Goal: Task Accomplishment & Management: Use online tool/utility

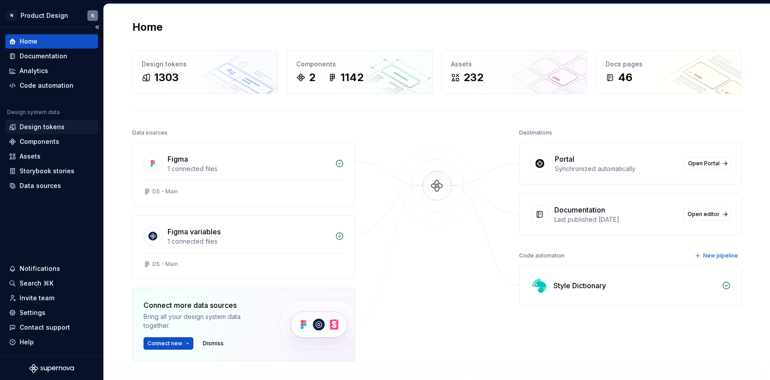
click at [61, 127] on div "Design tokens" at bounding box center [42, 127] width 45 height 9
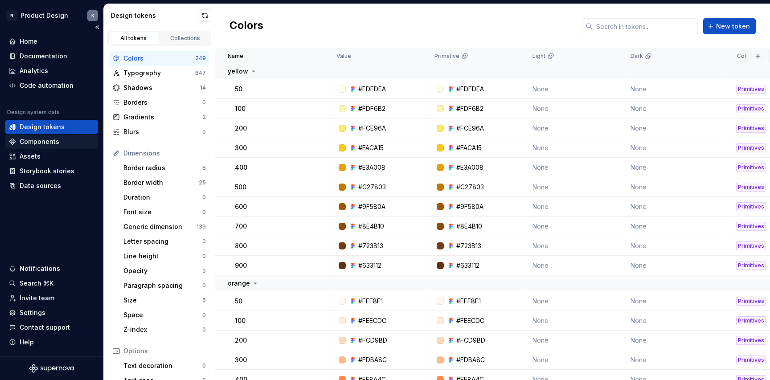
click at [67, 144] on div "Components" at bounding box center [52, 141] width 86 height 9
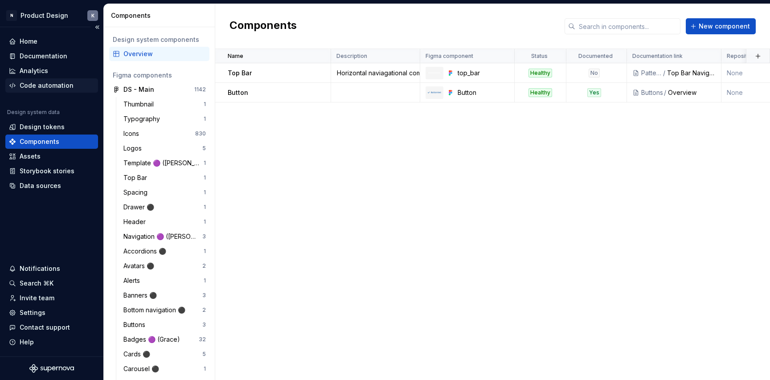
click at [58, 86] on div "Code automation" at bounding box center [47, 85] width 54 height 9
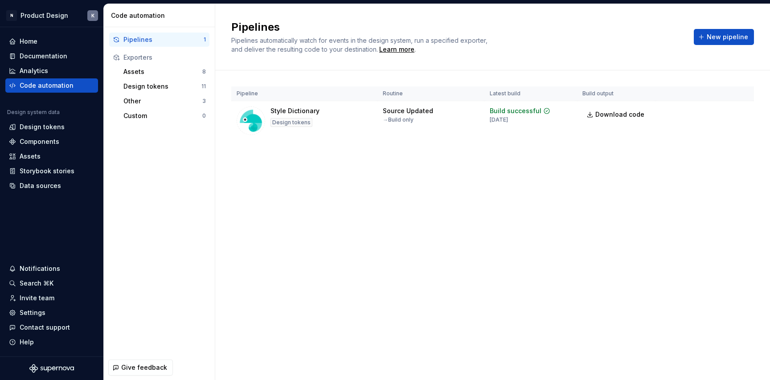
click at [175, 35] on div "Pipelines" at bounding box center [163, 39] width 80 height 9
click at [706, 40] on button "New pipeline" at bounding box center [724, 37] width 60 height 16
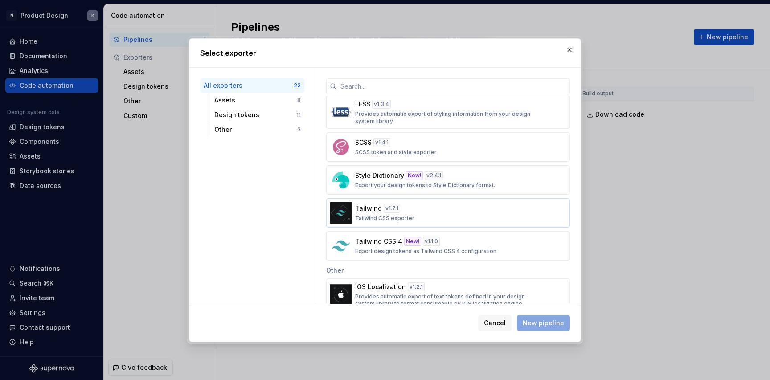
scroll to position [487, 0]
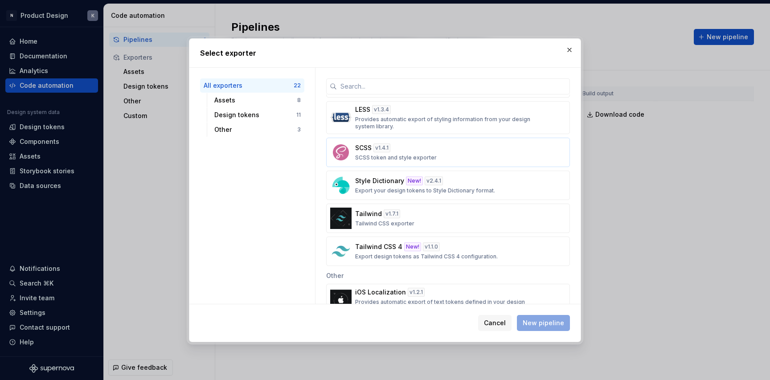
click at [433, 155] on p "SCSS token and style exporter" at bounding box center [396, 157] width 82 height 7
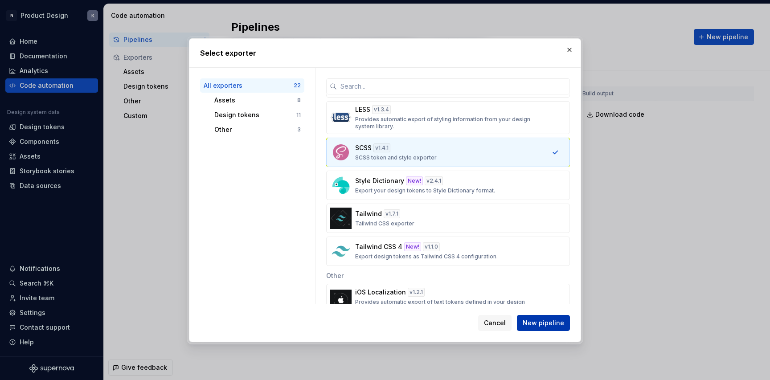
click at [530, 318] on button "New pipeline" at bounding box center [543, 323] width 53 height 16
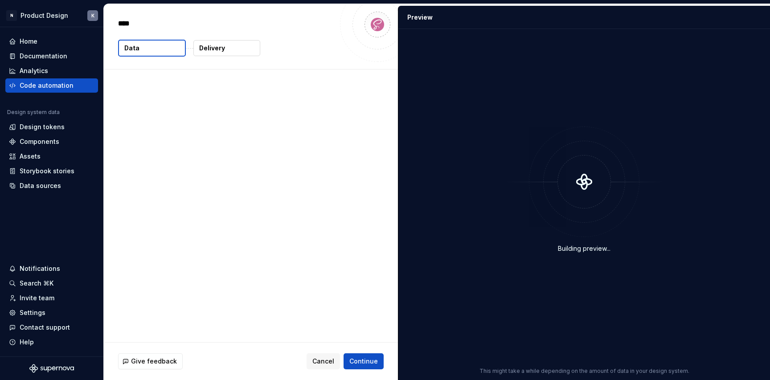
type textarea "*"
click at [232, 46] on button "Delivery" at bounding box center [226, 48] width 67 height 16
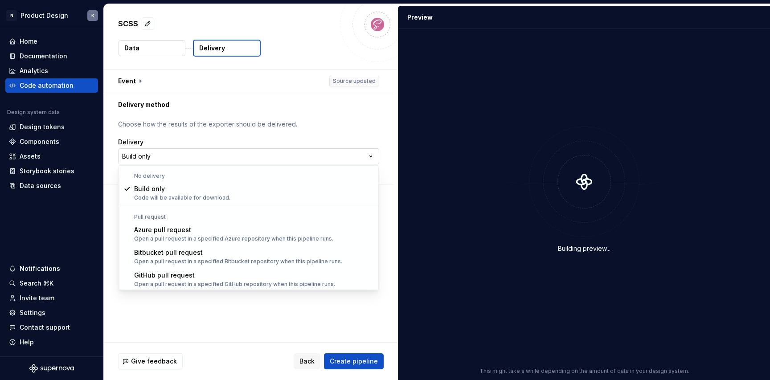
click at [155, 156] on html "**********" at bounding box center [385, 190] width 770 height 380
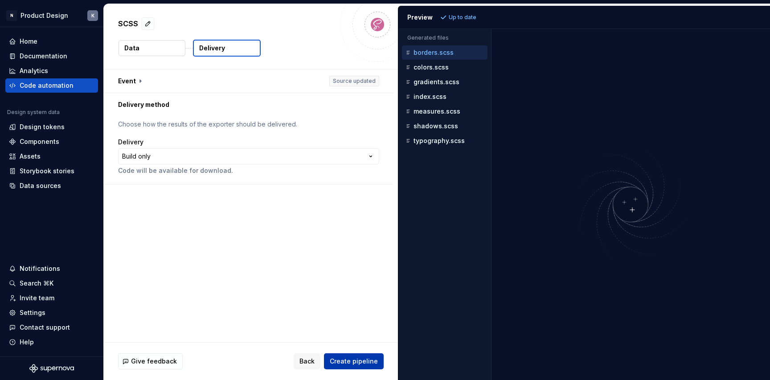
click at [340, 358] on span "Create pipeline" at bounding box center [354, 361] width 48 height 9
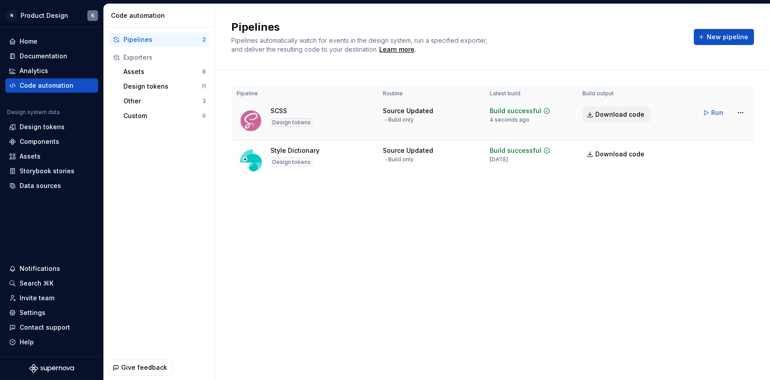
click at [626, 113] on span "Download code" at bounding box center [619, 114] width 49 height 9
click at [716, 149] on span "Run" at bounding box center [717, 152] width 12 height 9
click at [618, 154] on span "Download code" at bounding box center [619, 154] width 49 height 9
click at [47, 125] on div "Design tokens" at bounding box center [42, 127] width 45 height 9
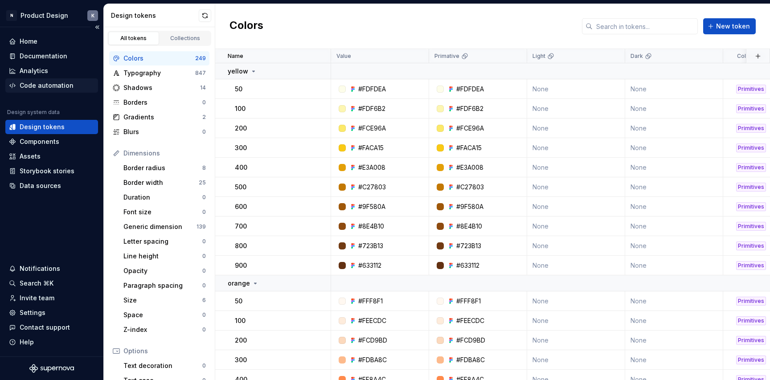
click at [58, 83] on div "Code automation" at bounding box center [47, 85] width 54 height 9
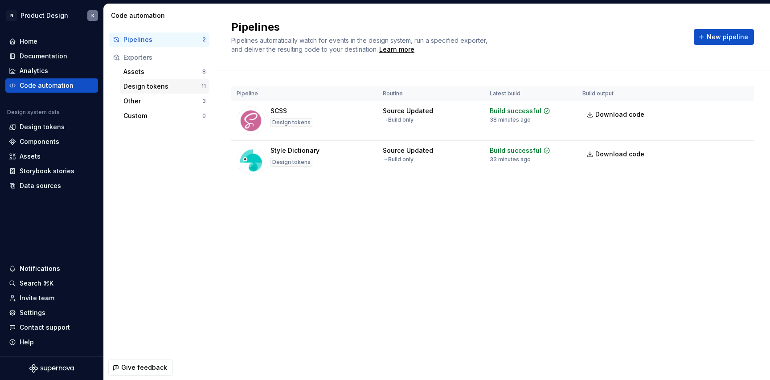
click at [140, 88] on div "Design tokens" at bounding box center [162, 86] width 78 height 9
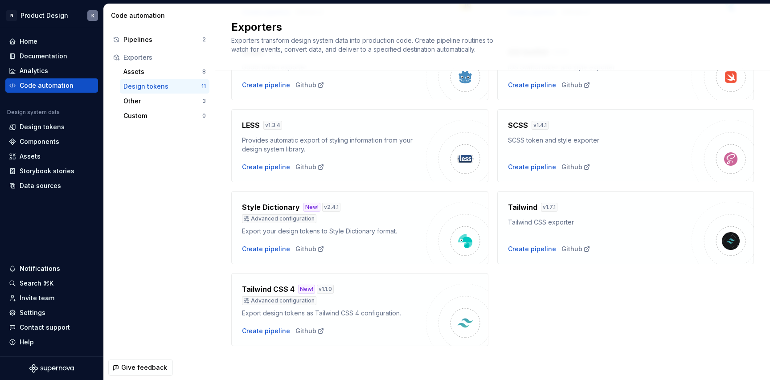
scroll to position [245, 0]
click at [174, 42] on div "Pipelines" at bounding box center [162, 39] width 79 height 9
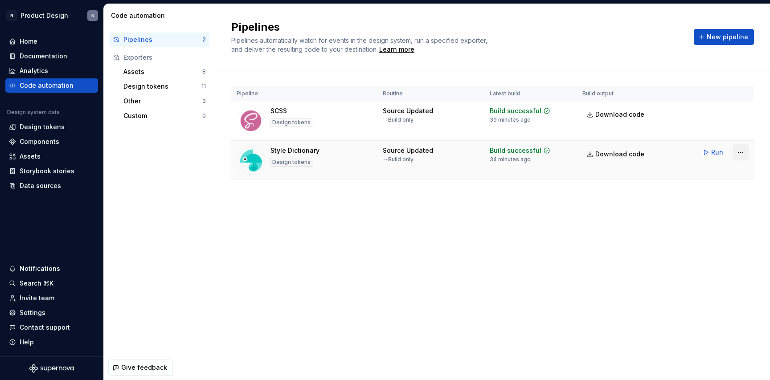
click at [738, 151] on html "N Product Design K Home Documentation Analytics Code automation Design system d…" at bounding box center [385, 190] width 770 height 380
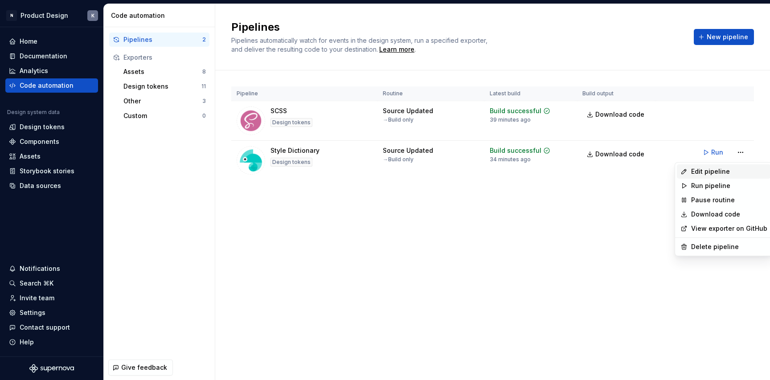
click at [719, 169] on div "Edit pipeline" at bounding box center [729, 171] width 76 height 9
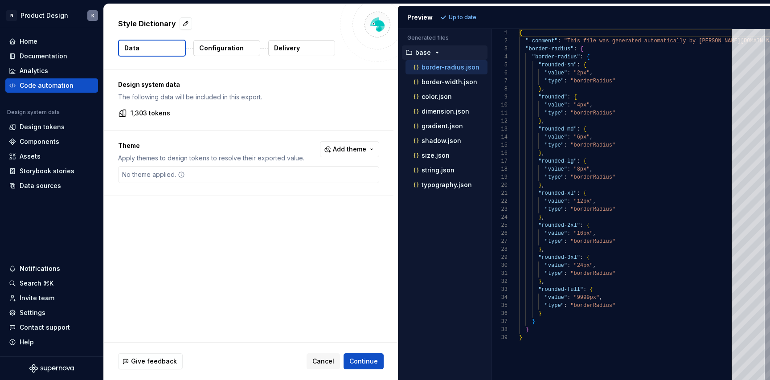
click at [436, 53] on icon "button" at bounding box center [437, 52] width 2 height 1
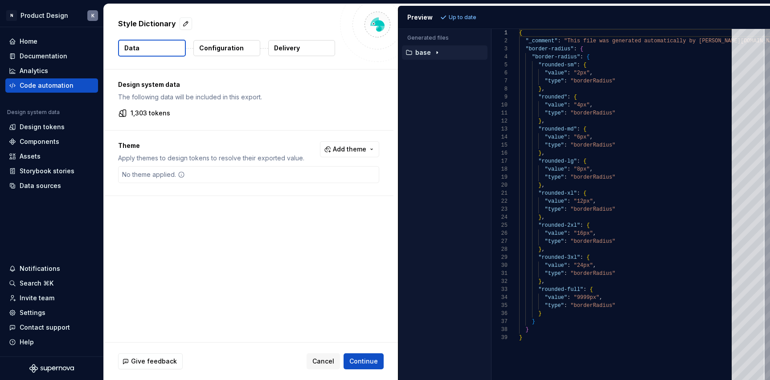
click at [437, 53] on icon "button" at bounding box center [437, 53] width 1 height 2
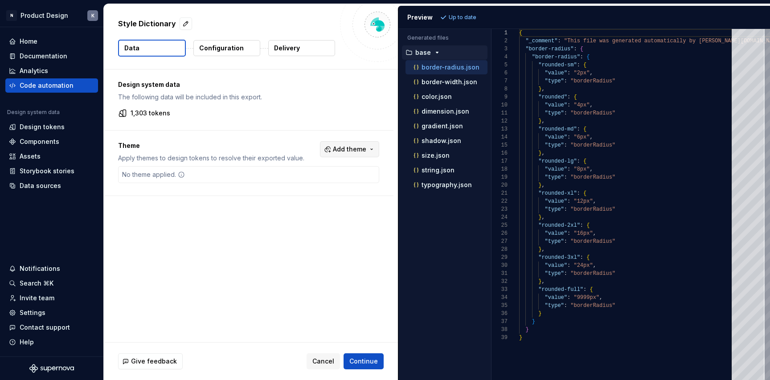
click at [345, 146] on span "Add theme" at bounding box center [349, 149] width 33 height 9
click at [282, 183] on div "Suggestions" at bounding box center [281, 184] width 7 height 7
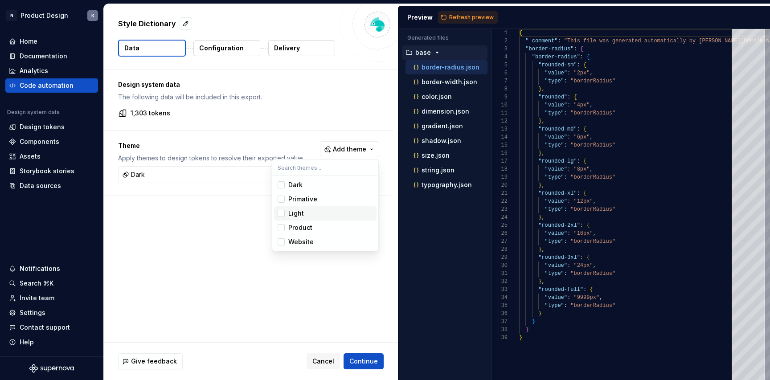
click at [283, 214] on div "Suggestions" at bounding box center [281, 213] width 7 height 7
click at [282, 199] on div "Suggestions" at bounding box center [281, 199] width 7 height 7
click at [373, 363] on html "N Product Design K Home Documentation Analytics Code automation Design system d…" at bounding box center [385, 190] width 770 height 380
click at [363, 359] on span "Continue" at bounding box center [363, 361] width 29 height 9
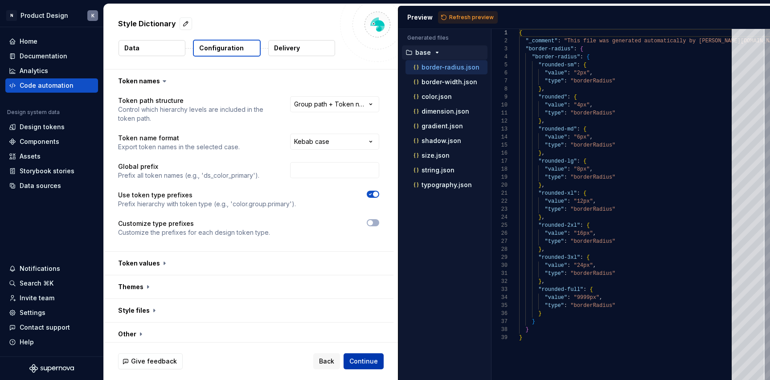
click at [357, 359] on span "Continue" at bounding box center [363, 361] width 29 height 9
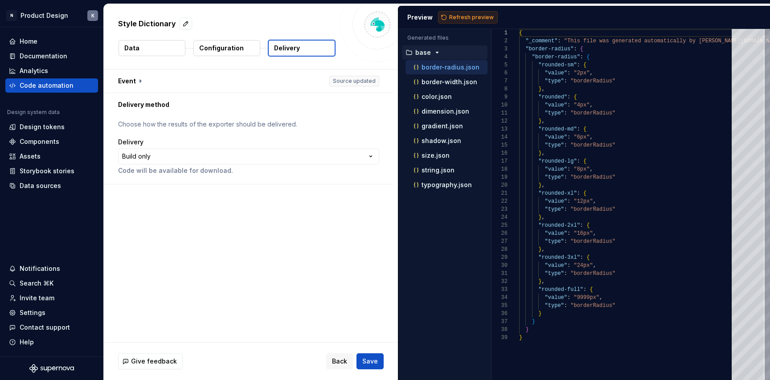
click at [457, 16] on span "Refresh preview" at bounding box center [471, 17] width 45 height 7
click at [437, 202] on icon "button" at bounding box center [435, 199] width 7 height 7
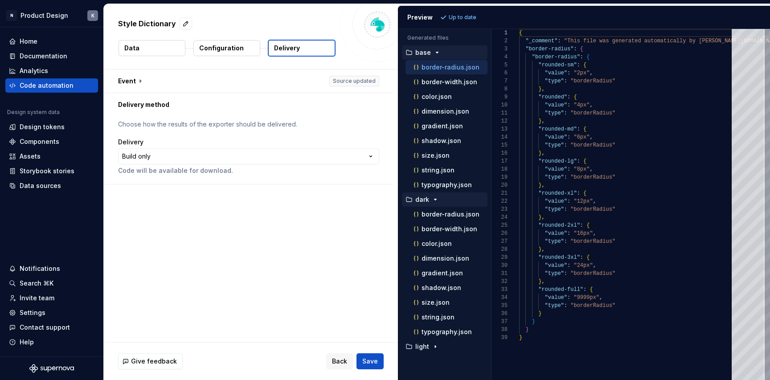
click at [437, 202] on icon "button" at bounding box center [435, 199] width 7 height 7
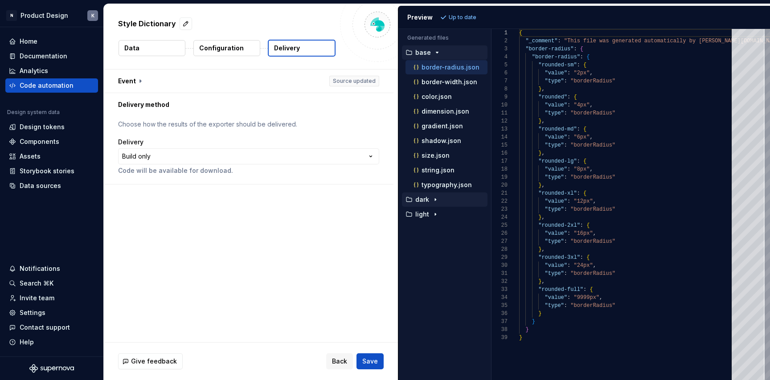
click at [436, 199] on icon "button" at bounding box center [435, 199] width 7 height 7
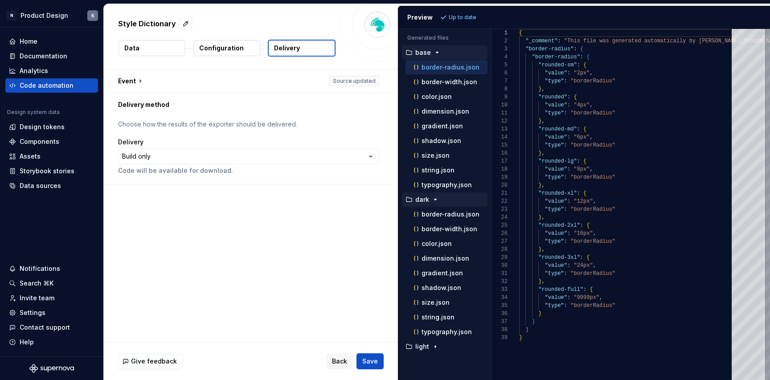
click at [436, 198] on icon "button" at bounding box center [435, 199] width 7 height 7
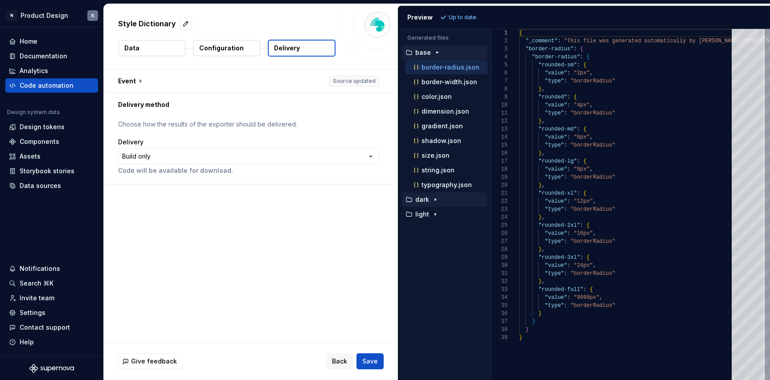
click at [237, 49] on p "Configuration" at bounding box center [221, 48] width 45 height 9
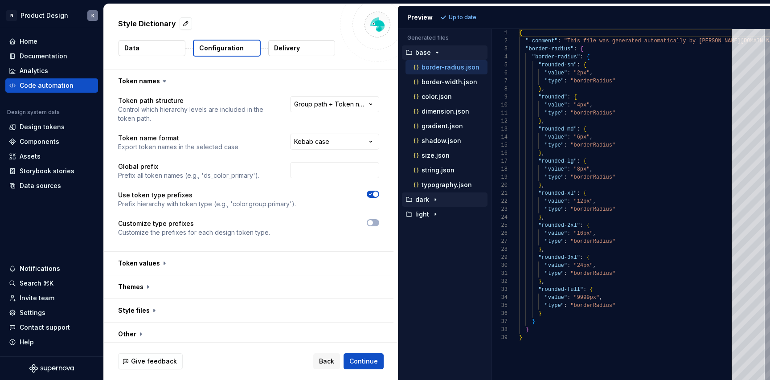
click at [437, 51] on icon "button" at bounding box center [436, 52] width 7 height 7
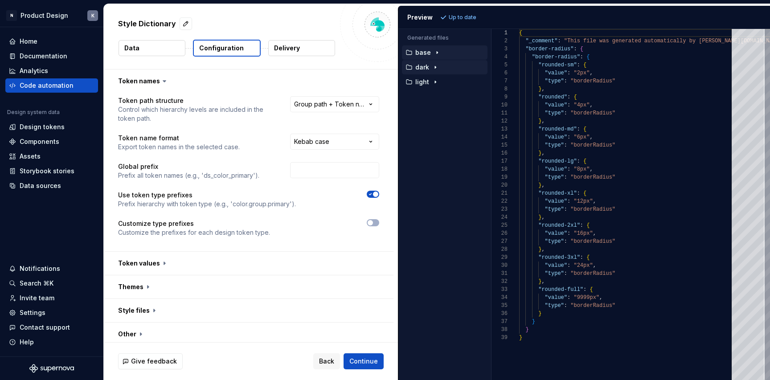
click at [437, 51] on icon "button" at bounding box center [436, 52] width 7 height 7
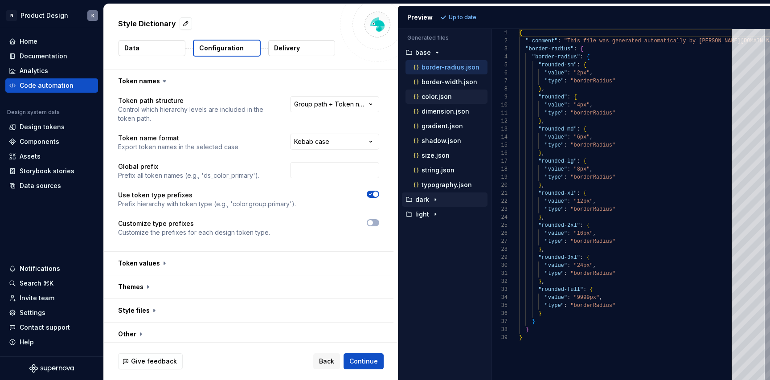
click at [433, 94] on p "color.json" at bounding box center [436, 96] width 30 height 7
type textarea "**********"
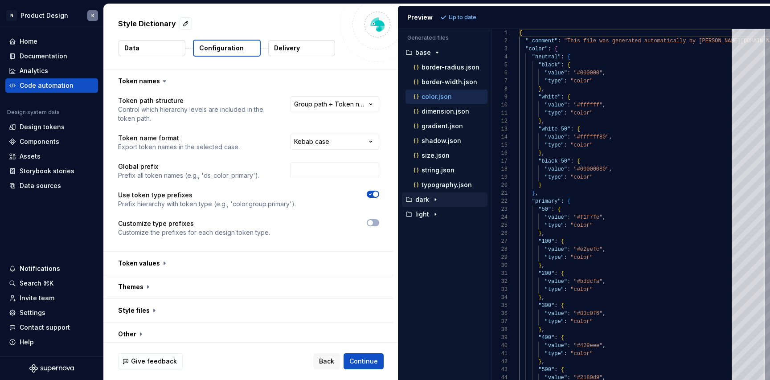
click at [435, 199] on icon "button" at bounding box center [435, 199] width 7 height 7
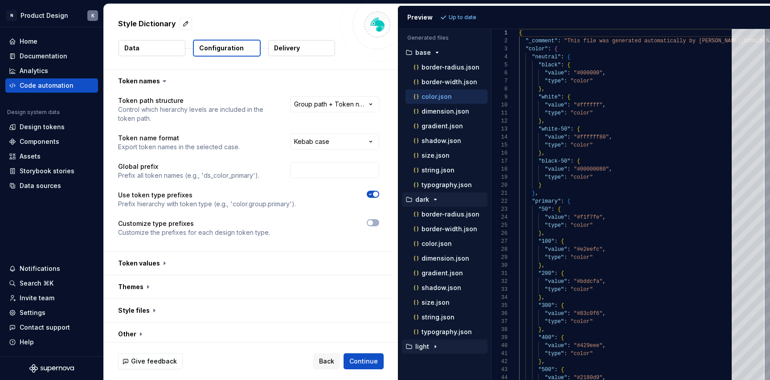
click at [436, 347] on icon "button" at bounding box center [435, 346] width 7 height 7
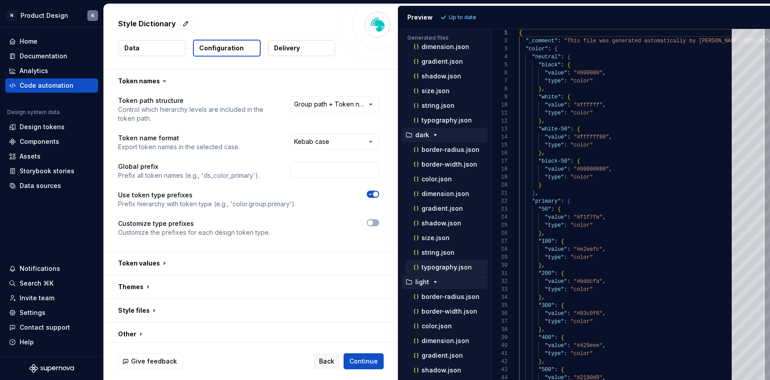
scroll to position [68, 0]
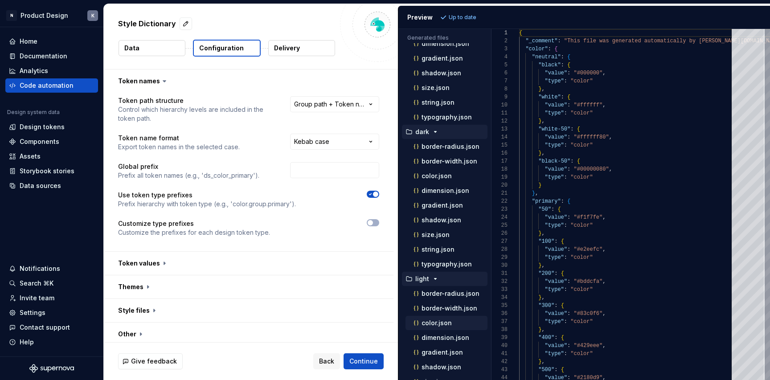
click at [441, 325] on p "color.json" at bounding box center [436, 322] width 30 height 7
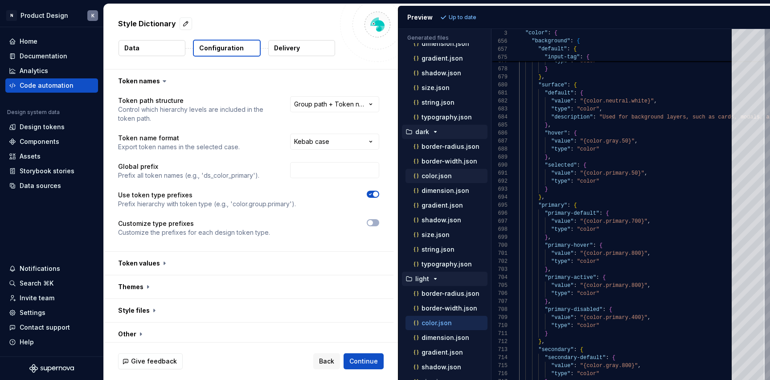
click at [460, 175] on div "color.json" at bounding box center [450, 176] width 76 height 9
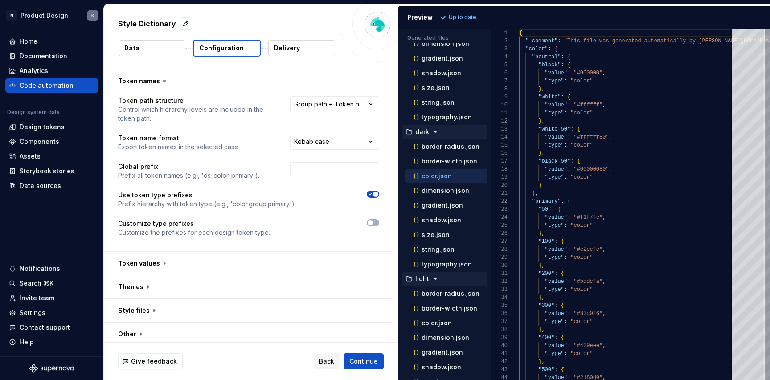
click at [436, 133] on icon "button" at bounding box center [435, 131] width 7 height 7
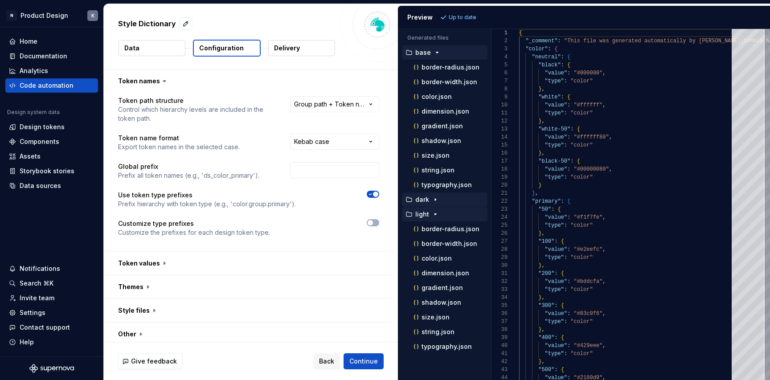
click at [435, 50] on icon "button" at bounding box center [436, 52] width 7 height 7
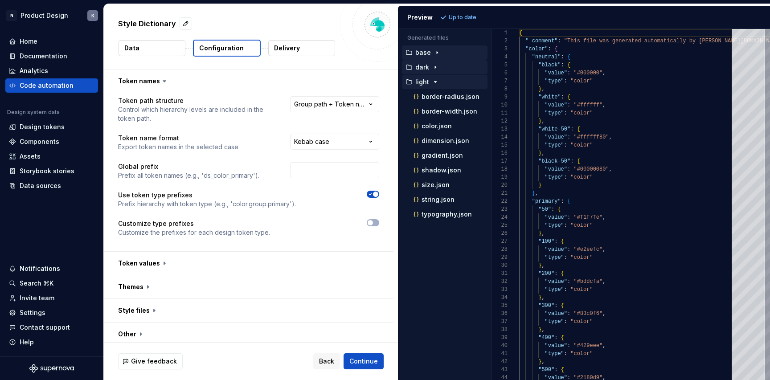
click at [434, 82] on icon "button" at bounding box center [435, 82] width 2 height 1
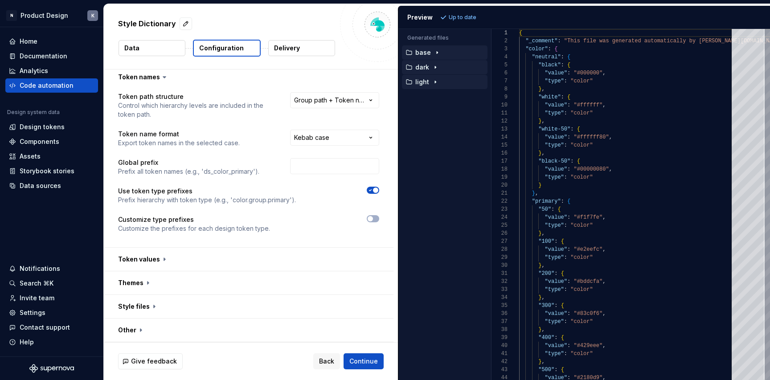
scroll to position [4, 0]
click at [367, 364] on span "Continue" at bounding box center [363, 361] width 29 height 9
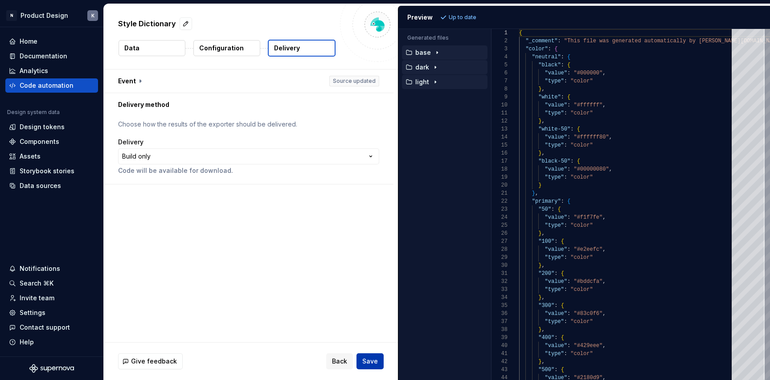
click at [371, 360] on span "Save" at bounding box center [370, 361] width 16 height 9
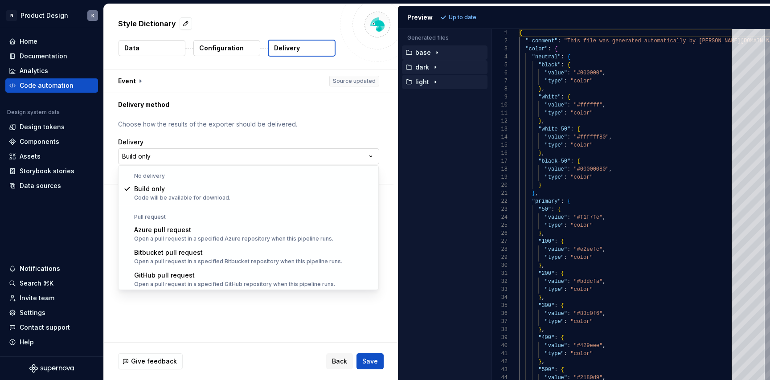
click at [355, 157] on html "**********" at bounding box center [385, 190] width 770 height 380
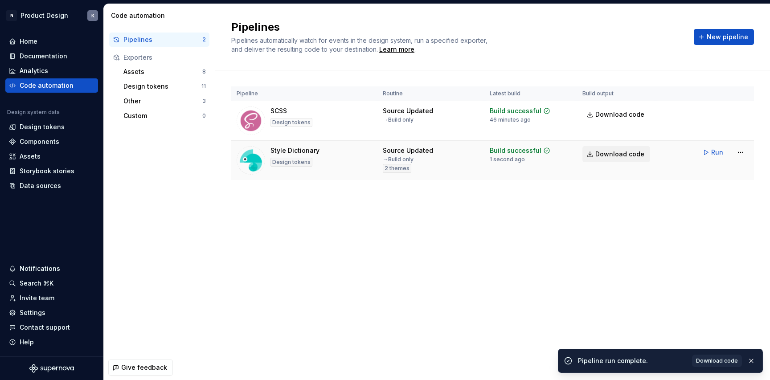
click at [594, 157] on link "Download code" at bounding box center [616, 154] width 68 height 16
